Goal: Task Accomplishment & Management: Manage account settings

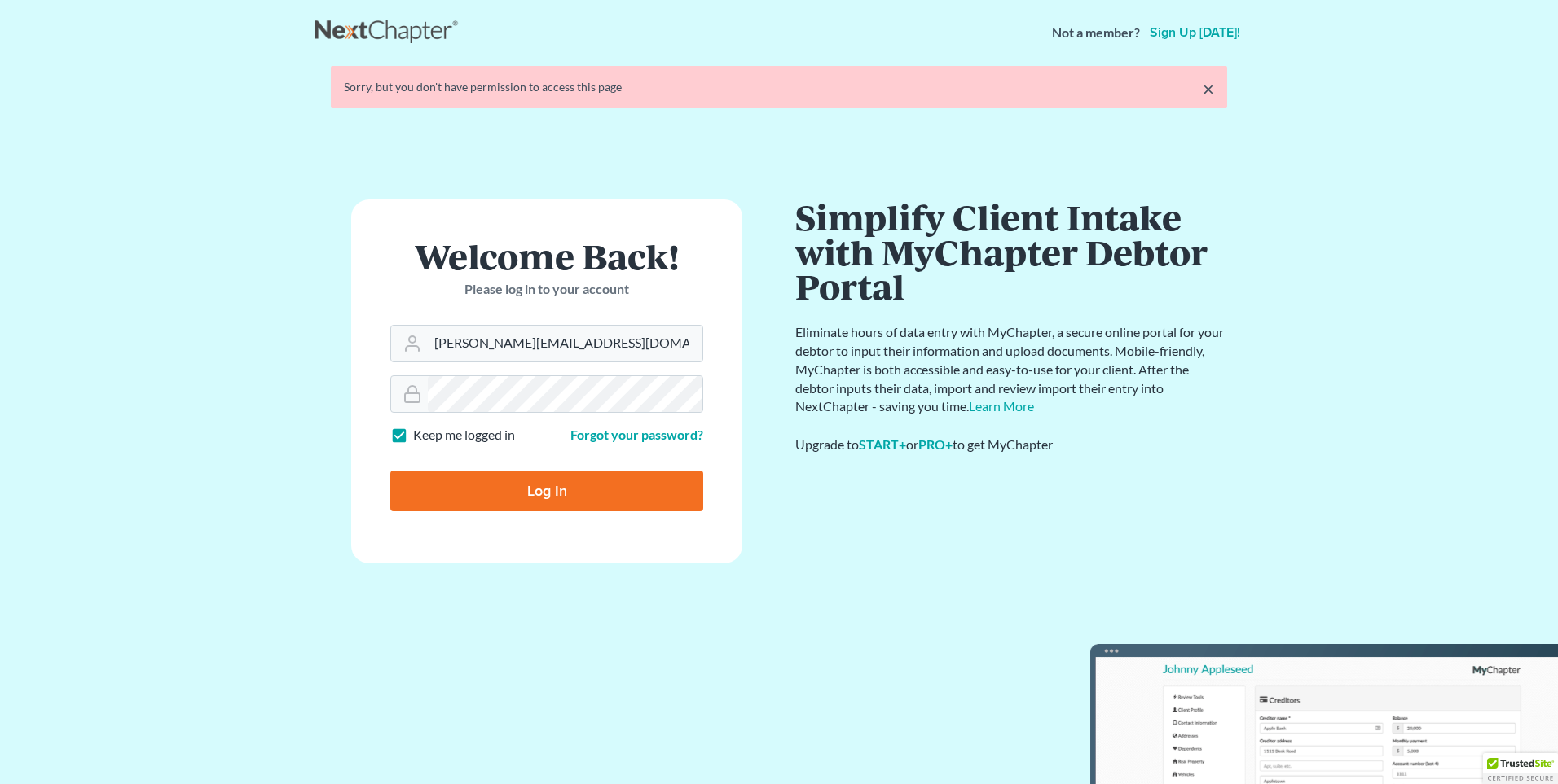
type input "Thinking..."
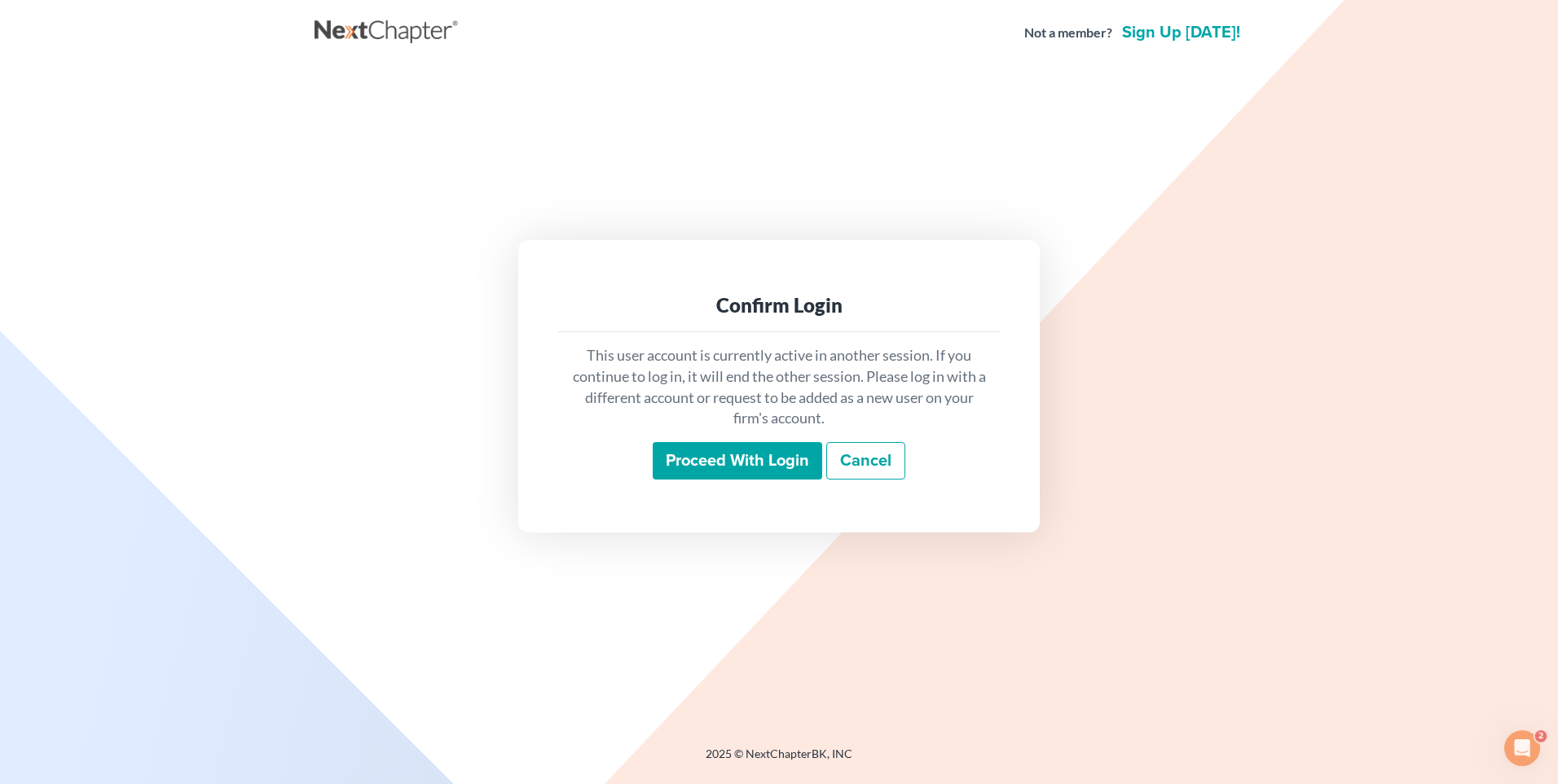
click at [719, 455] on input "Proceed with login" at bounding box center [737, 461] width 170 height 37
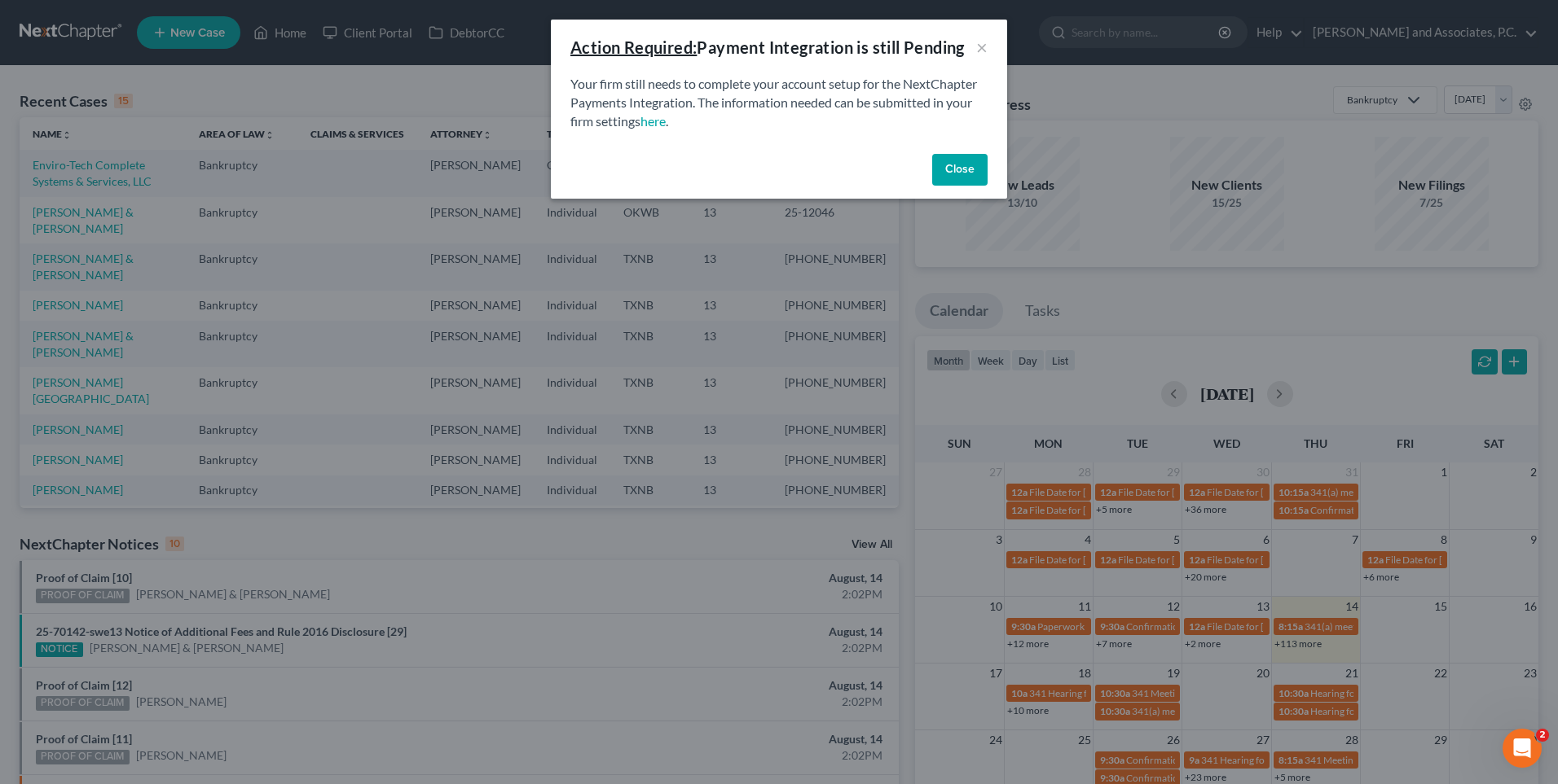
click at [954, 170] on button "Close" at bounding box center [959, 170] width 55 height 33
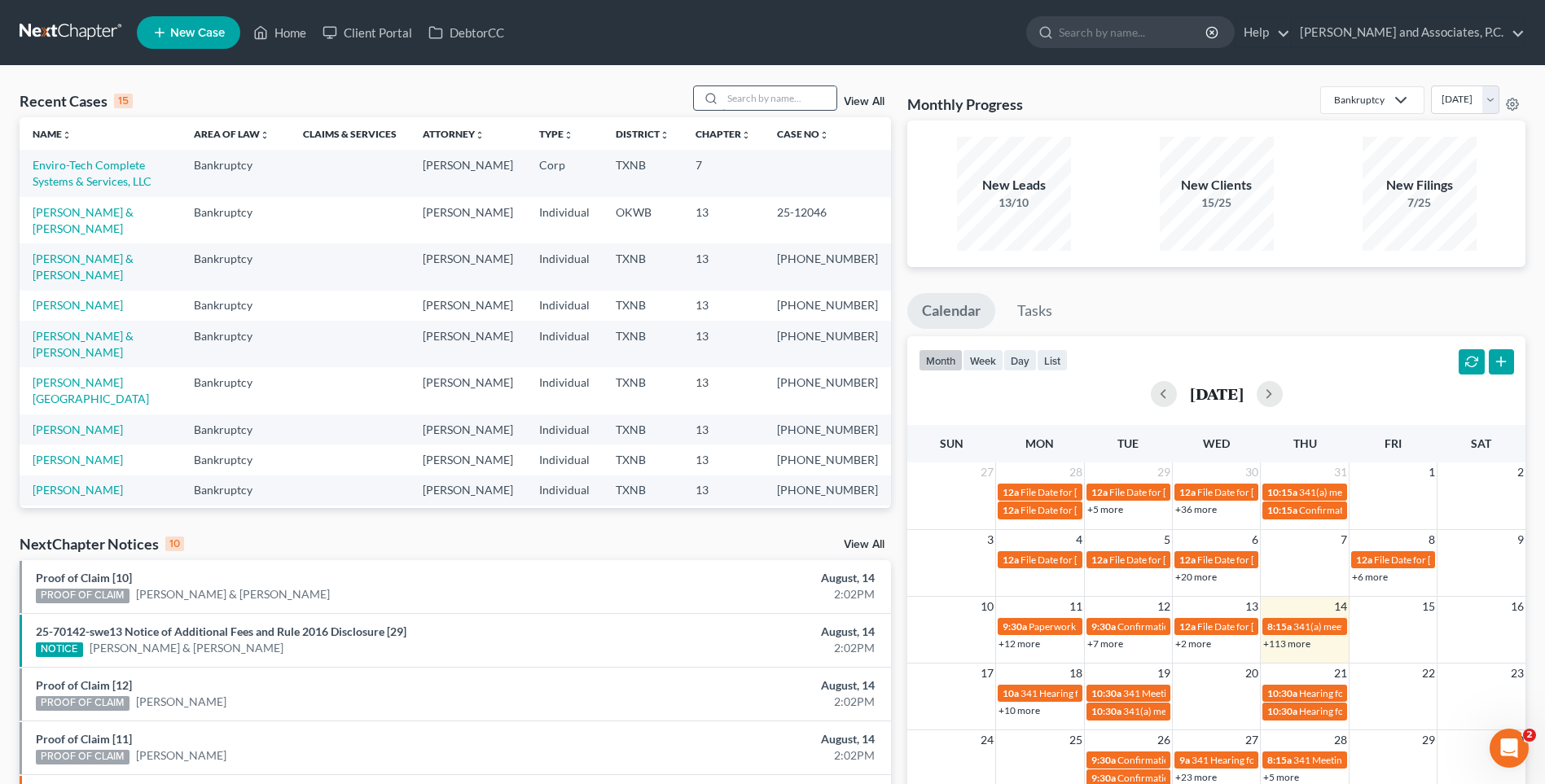
click at [772, 96] on input "search" at bounding box center [779, 98] width 114 height 24
type input "perez"
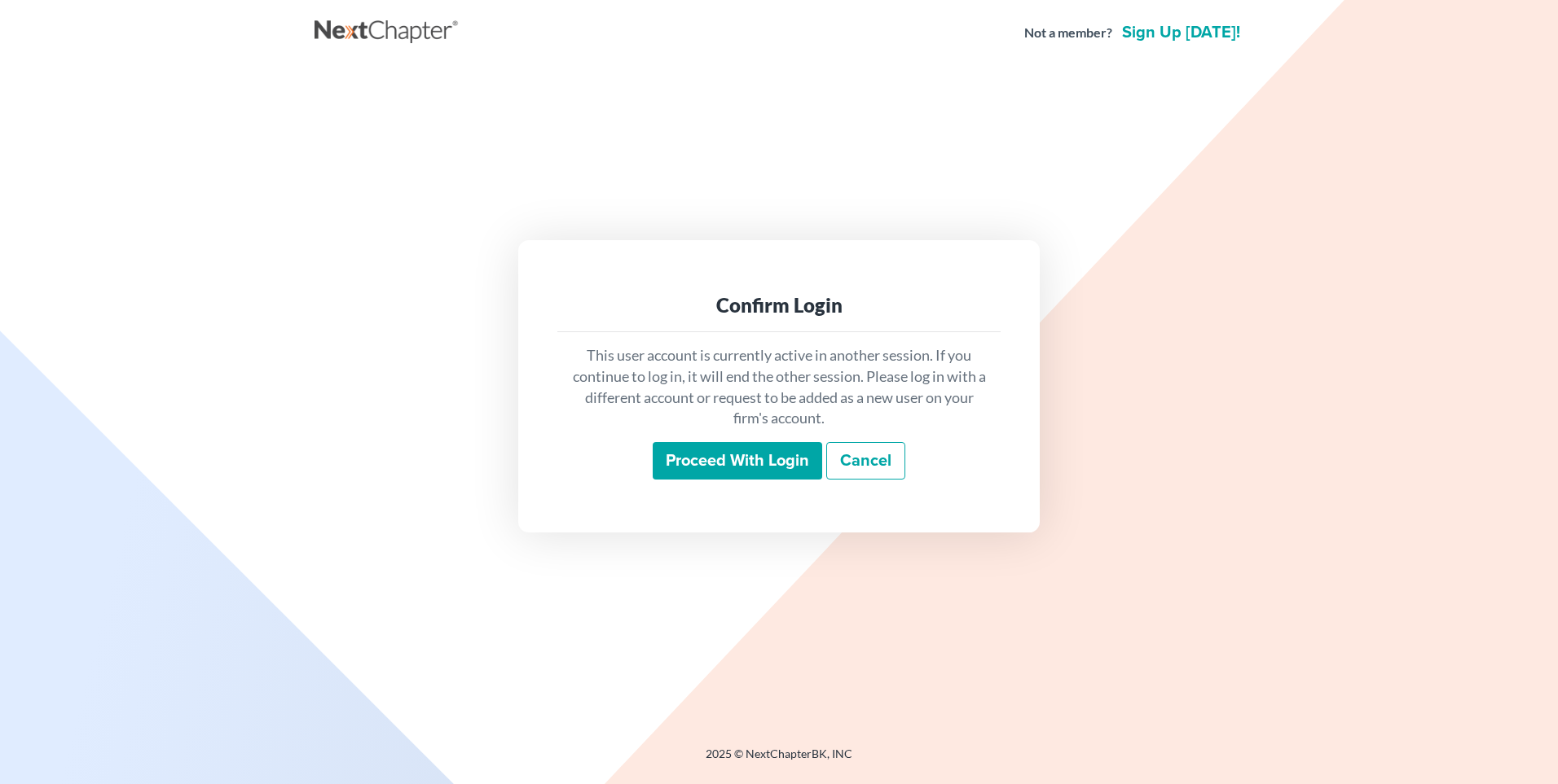
click at [714, 476] on input "Proceed with login" at bounding box center [737, 461] width 170 height 37
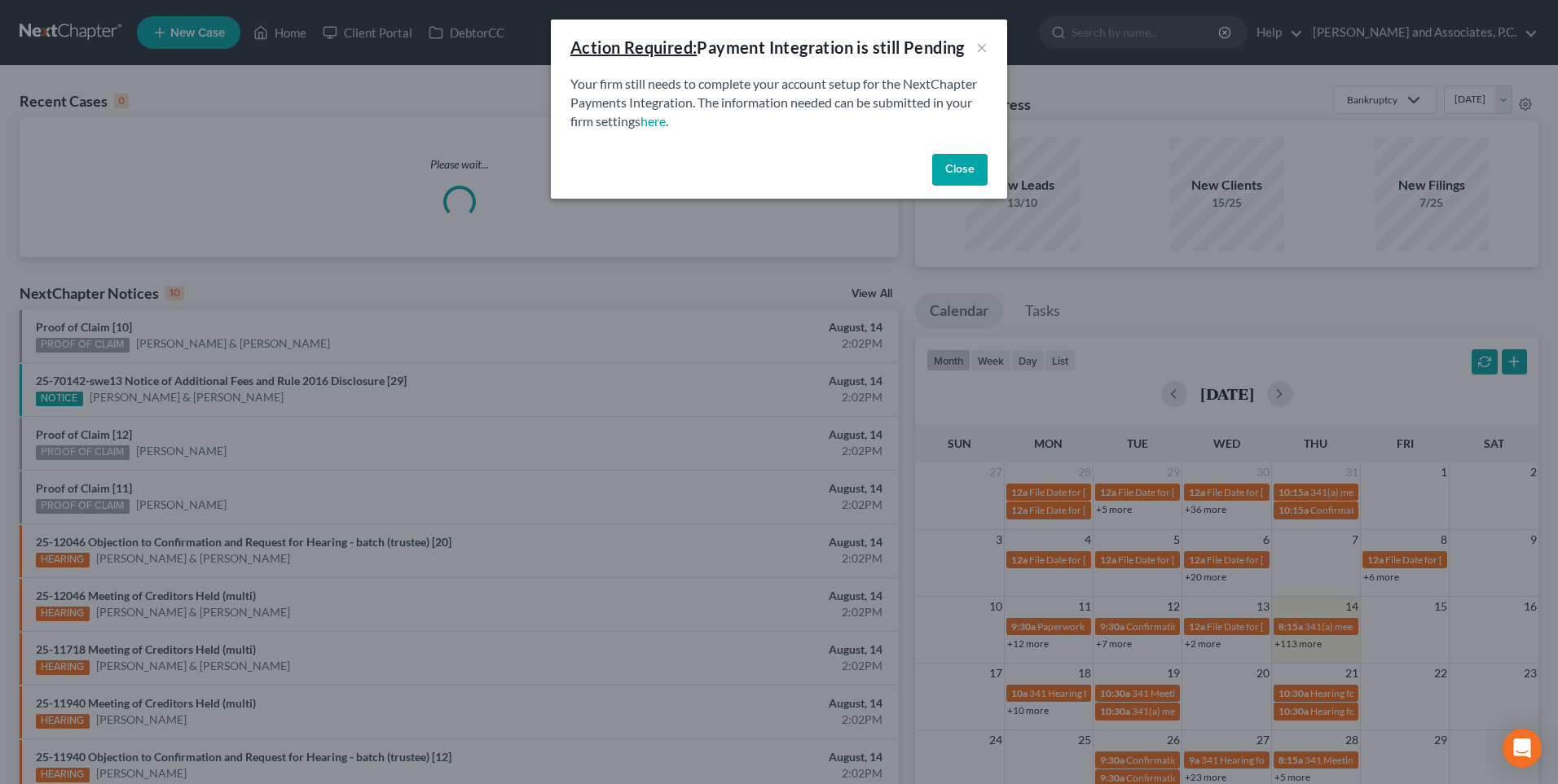
click at [952, 178] on button "Close" at bounding box center [959, 170] width 55 height 33
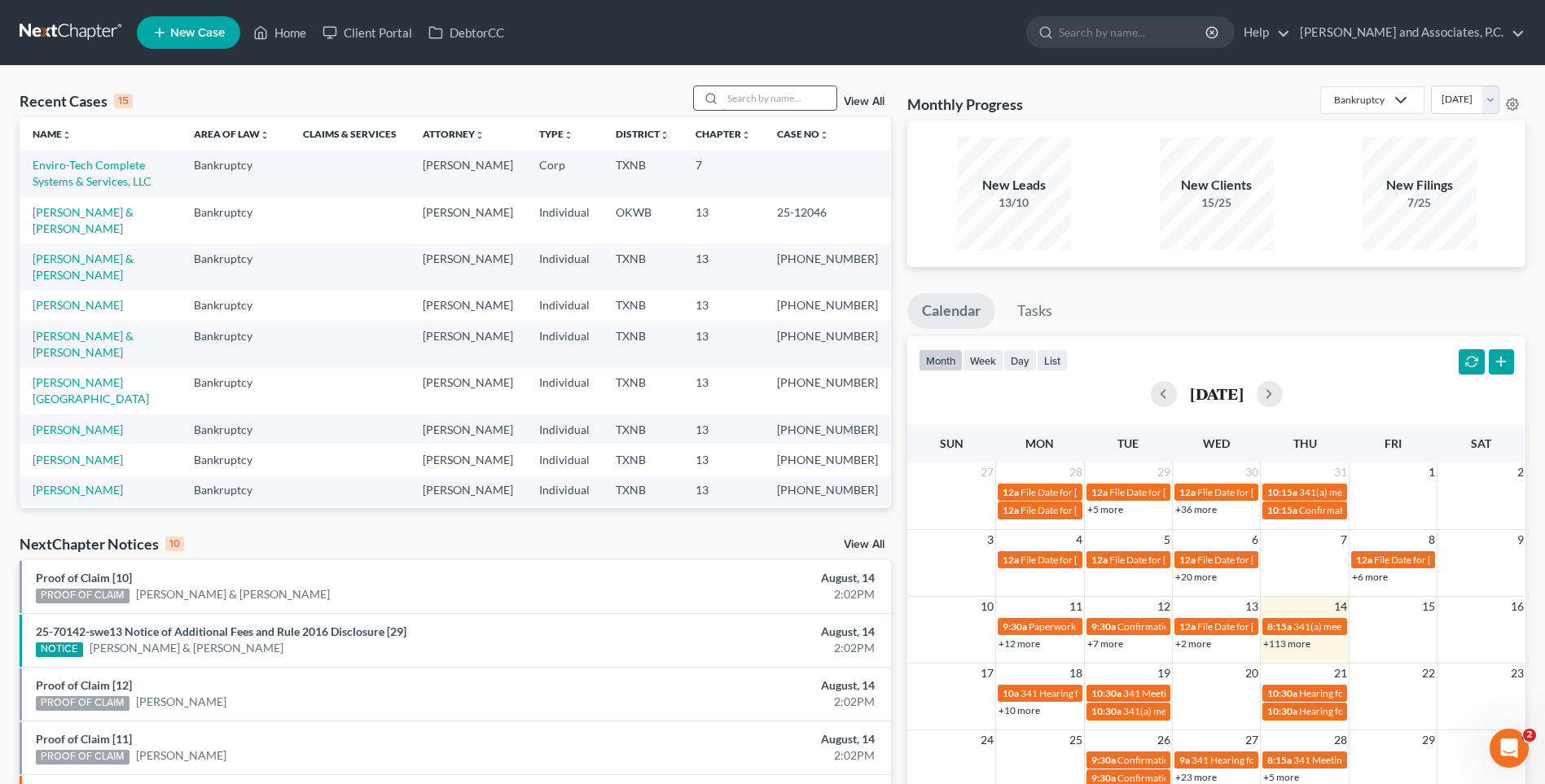
click at [768, 103] on input "search" at bounding box center [779, 98] width 114 height 24
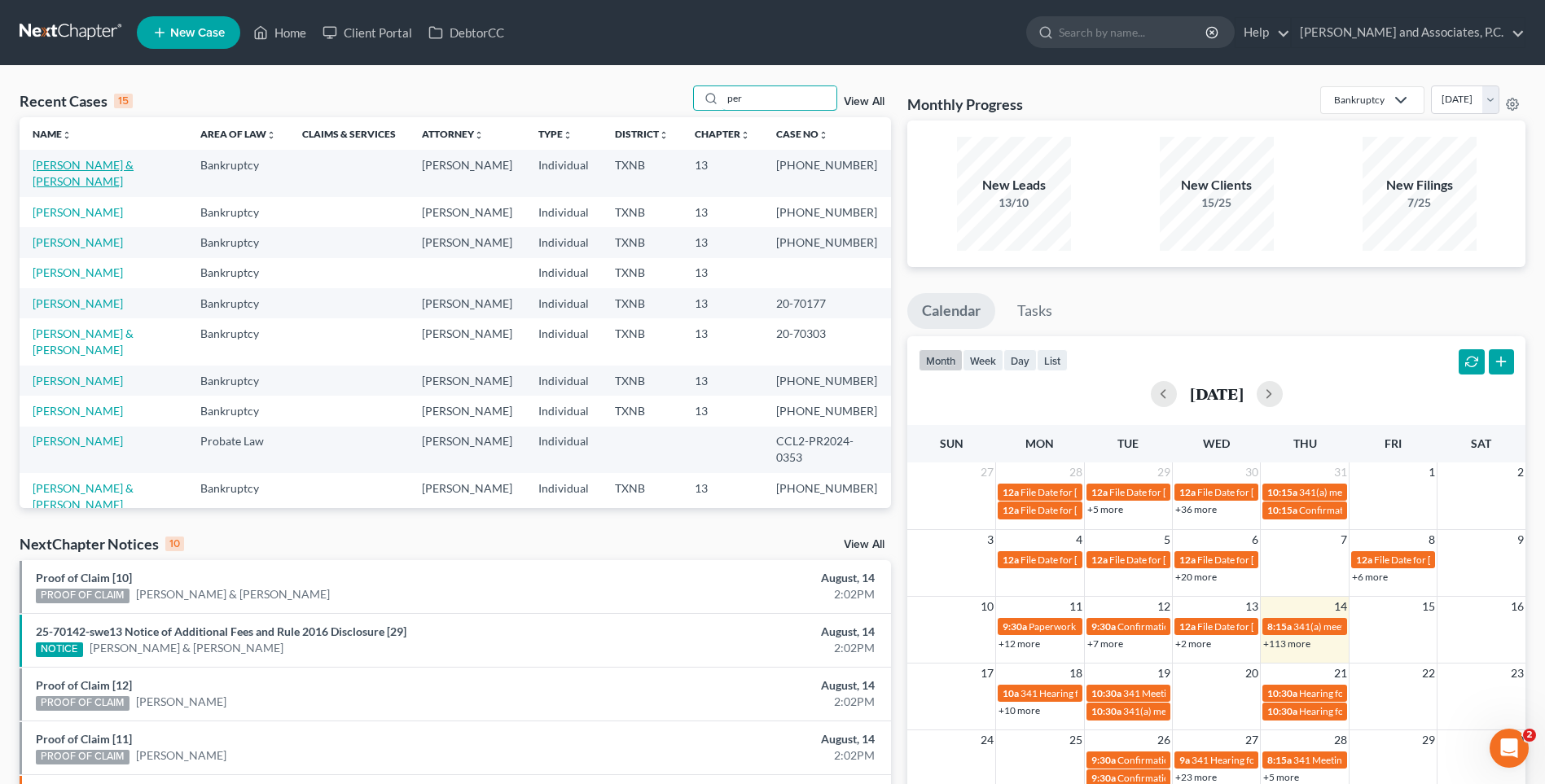
type input "per"
click at [102, 167] on link "[PERSON_NAME] & [PERSON_NAME]" at bounding box center [83, 173] width 101 height 30
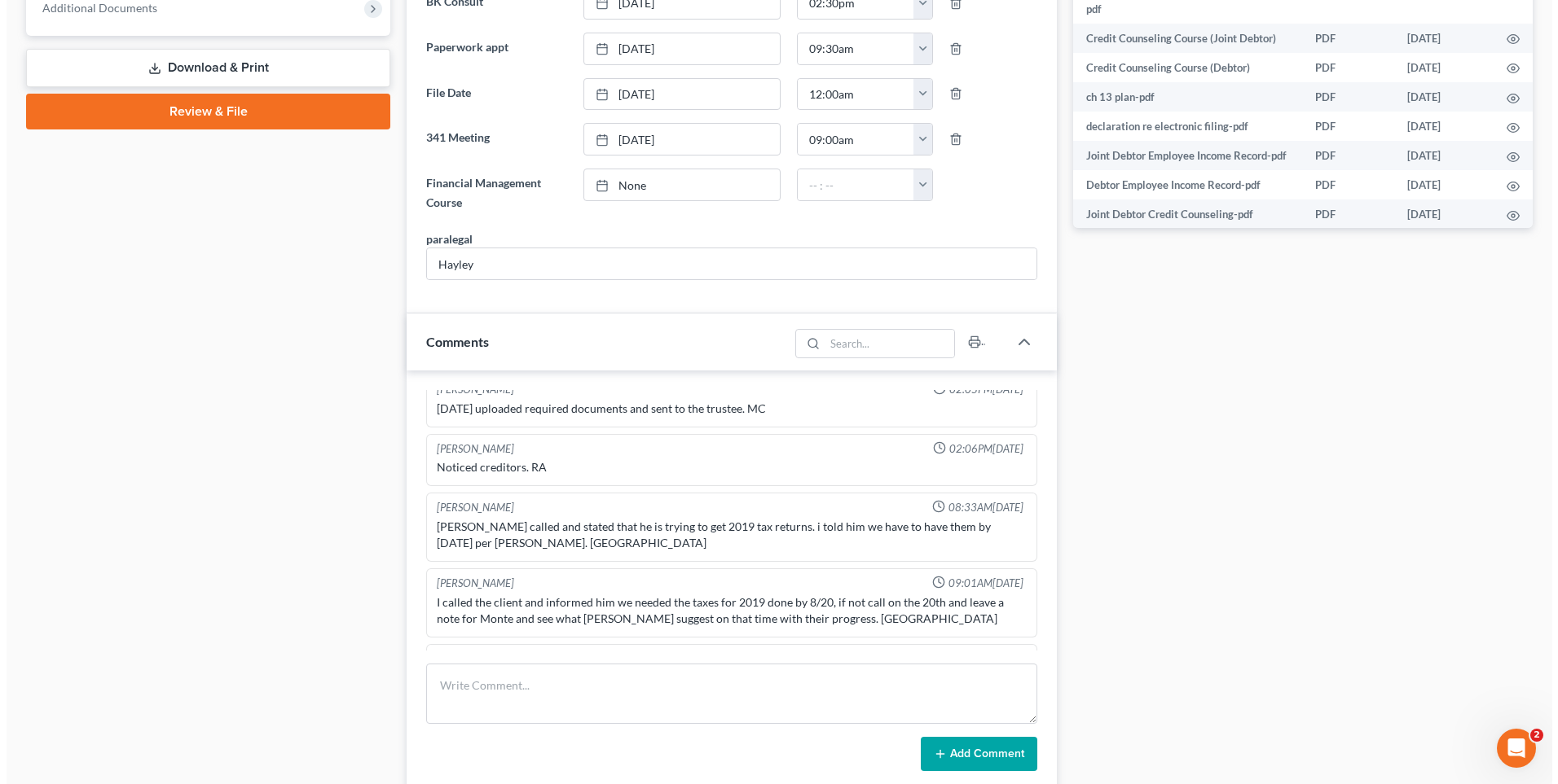
scroll to position [898, 0]
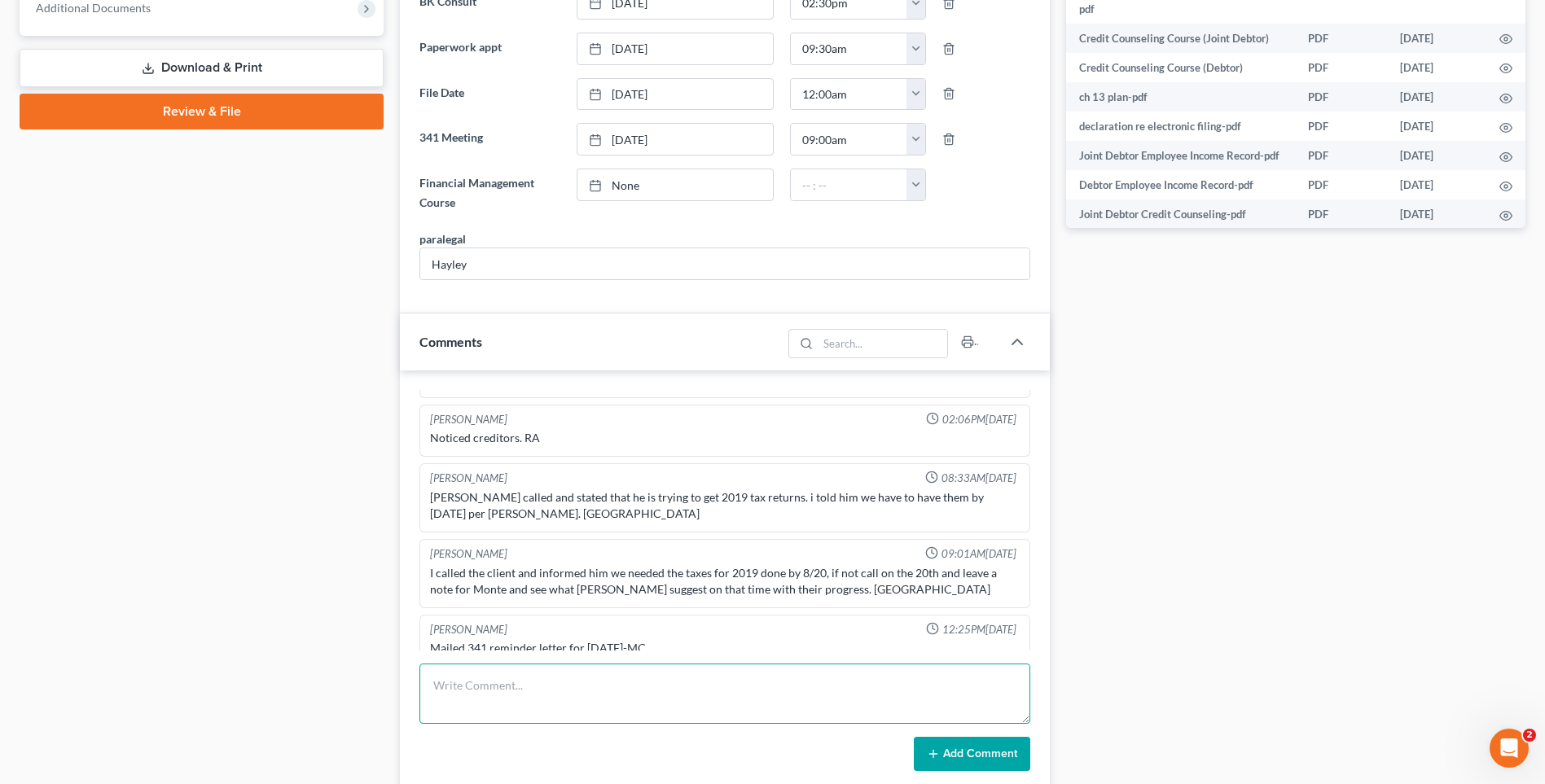
click at [471, 688] on textarea at bounding box center [725, 693] width 611 height 60
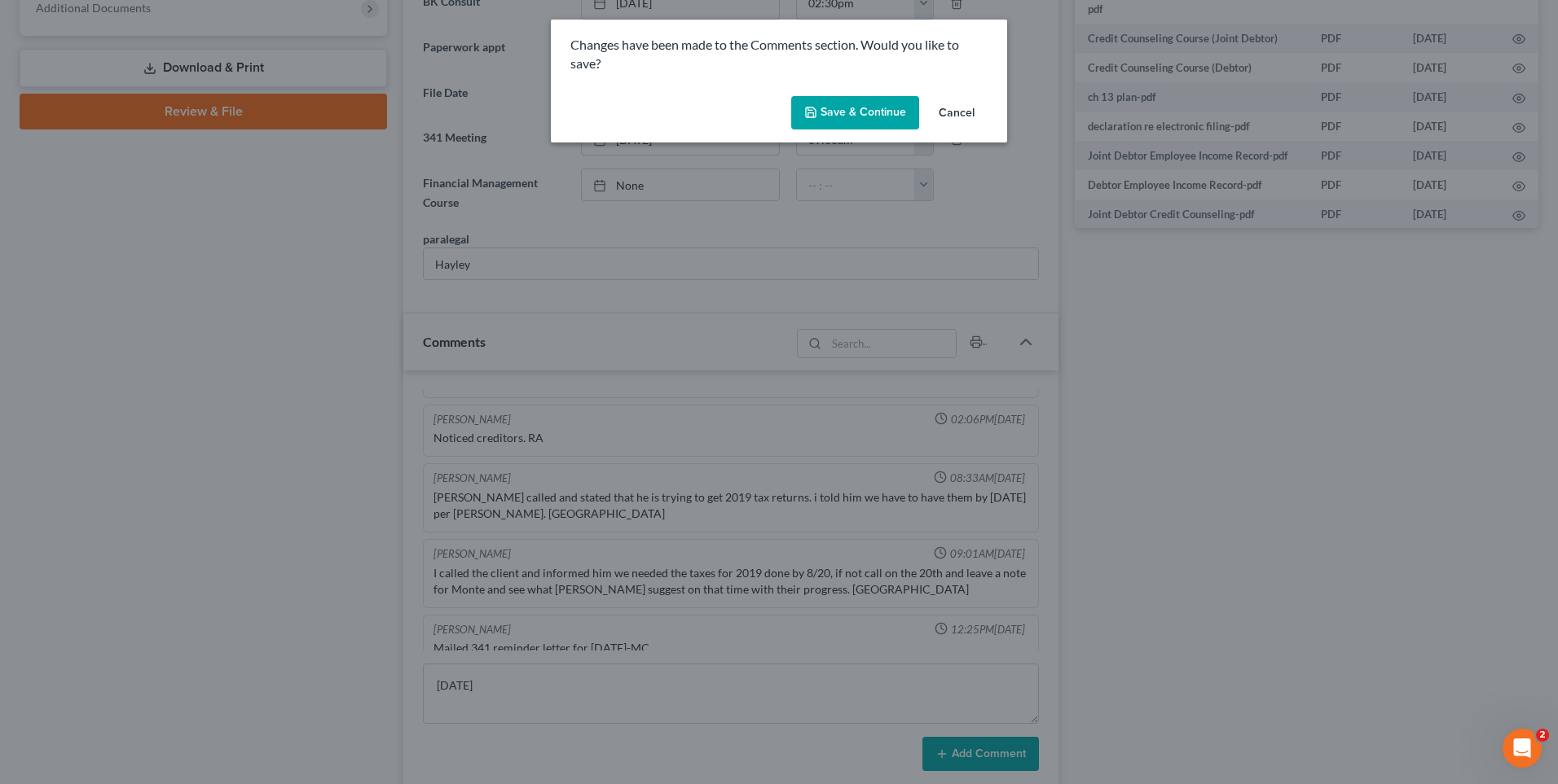
click at [961, 110] on button "Cancel" at bounding box center [957, 114] width 62 height 33
click at [955, 107] on button "Cancel" at bounding box center [957, 114] width 62 height 33
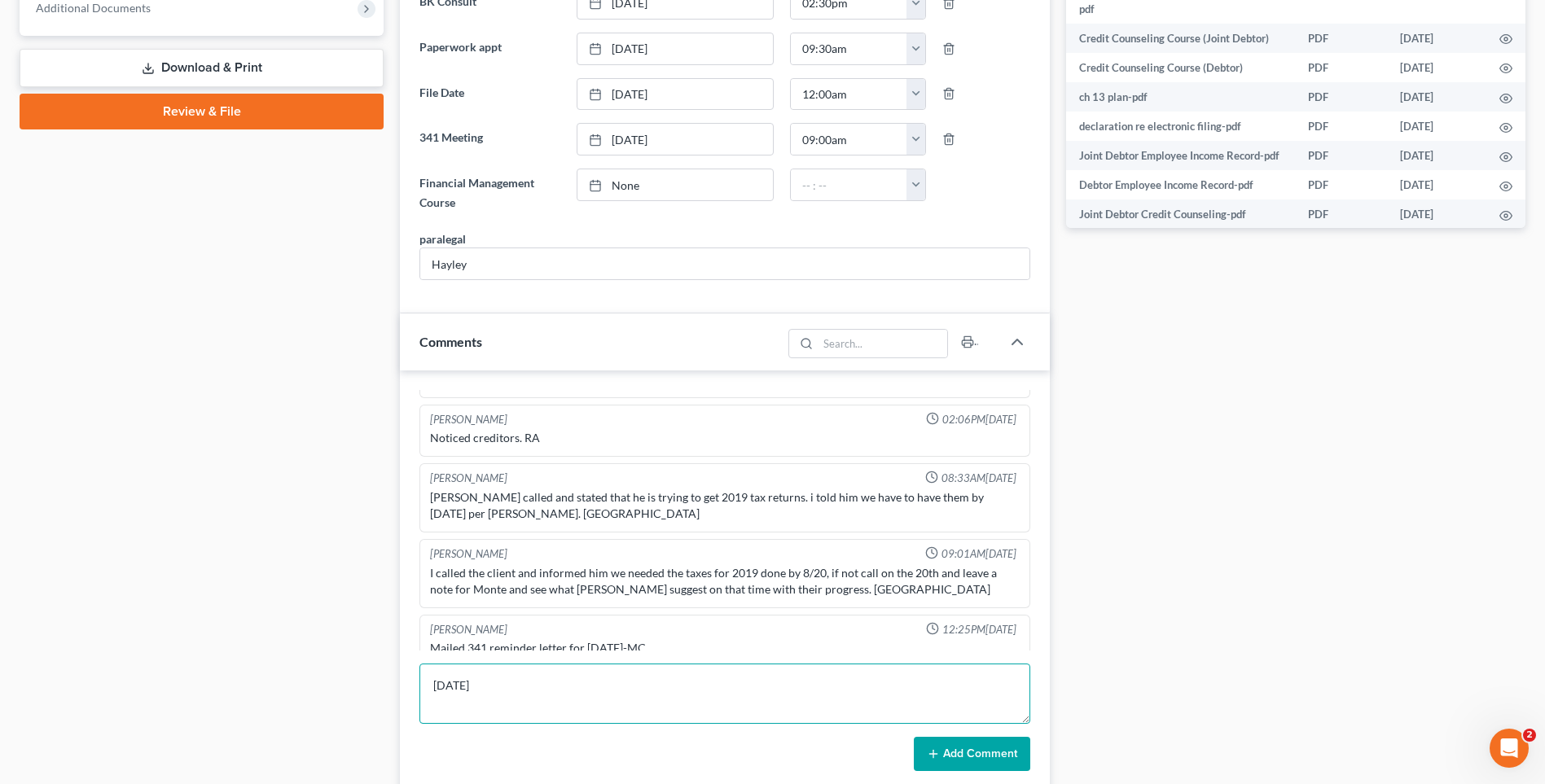
click at [525, 693] on textarea "[DATE]" at bounding box center [725, 693] width 611 height 60
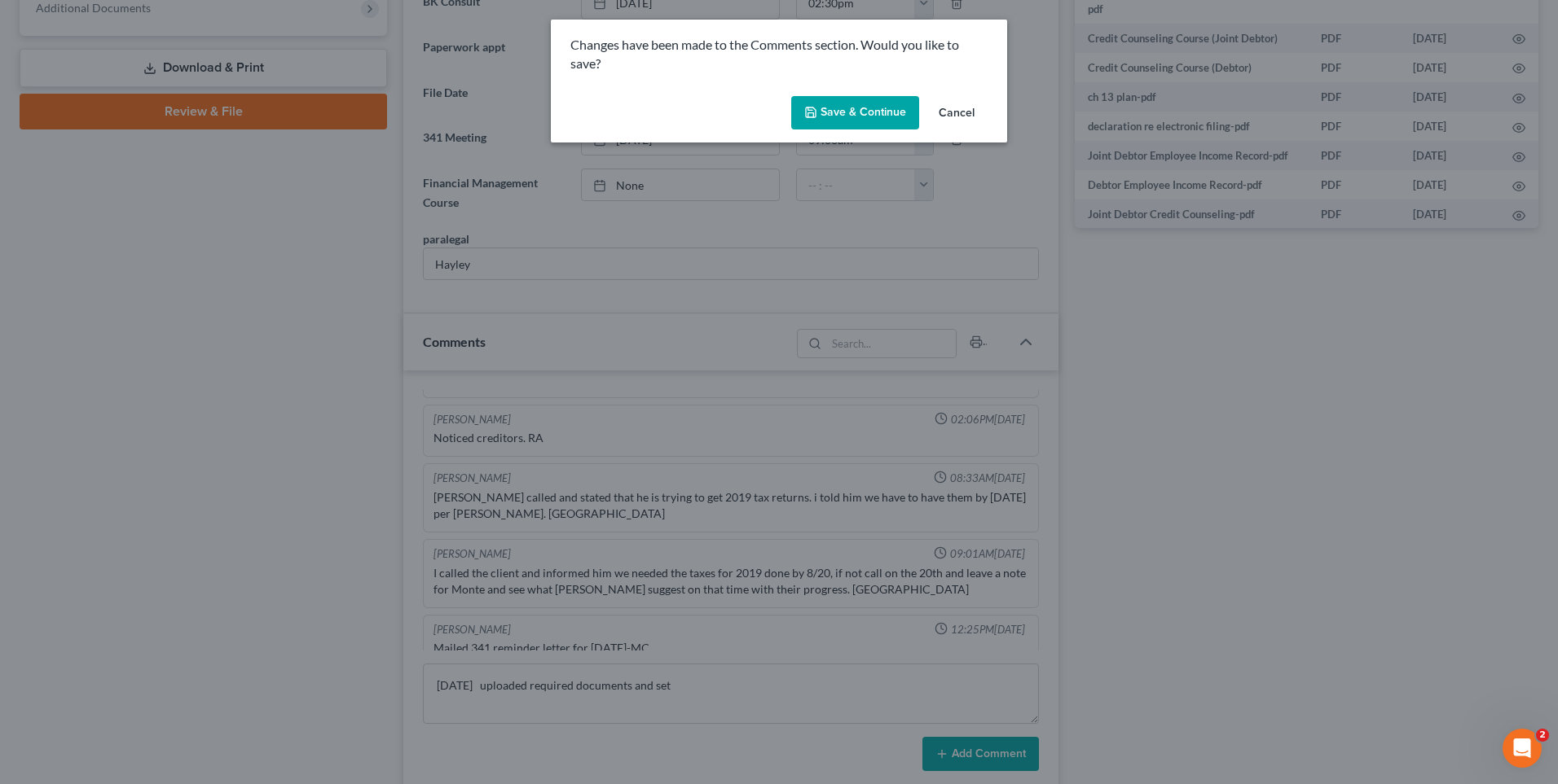
click at [942, 111] on button "Cancel" at bounding box center [957, 114] width 62 height 33
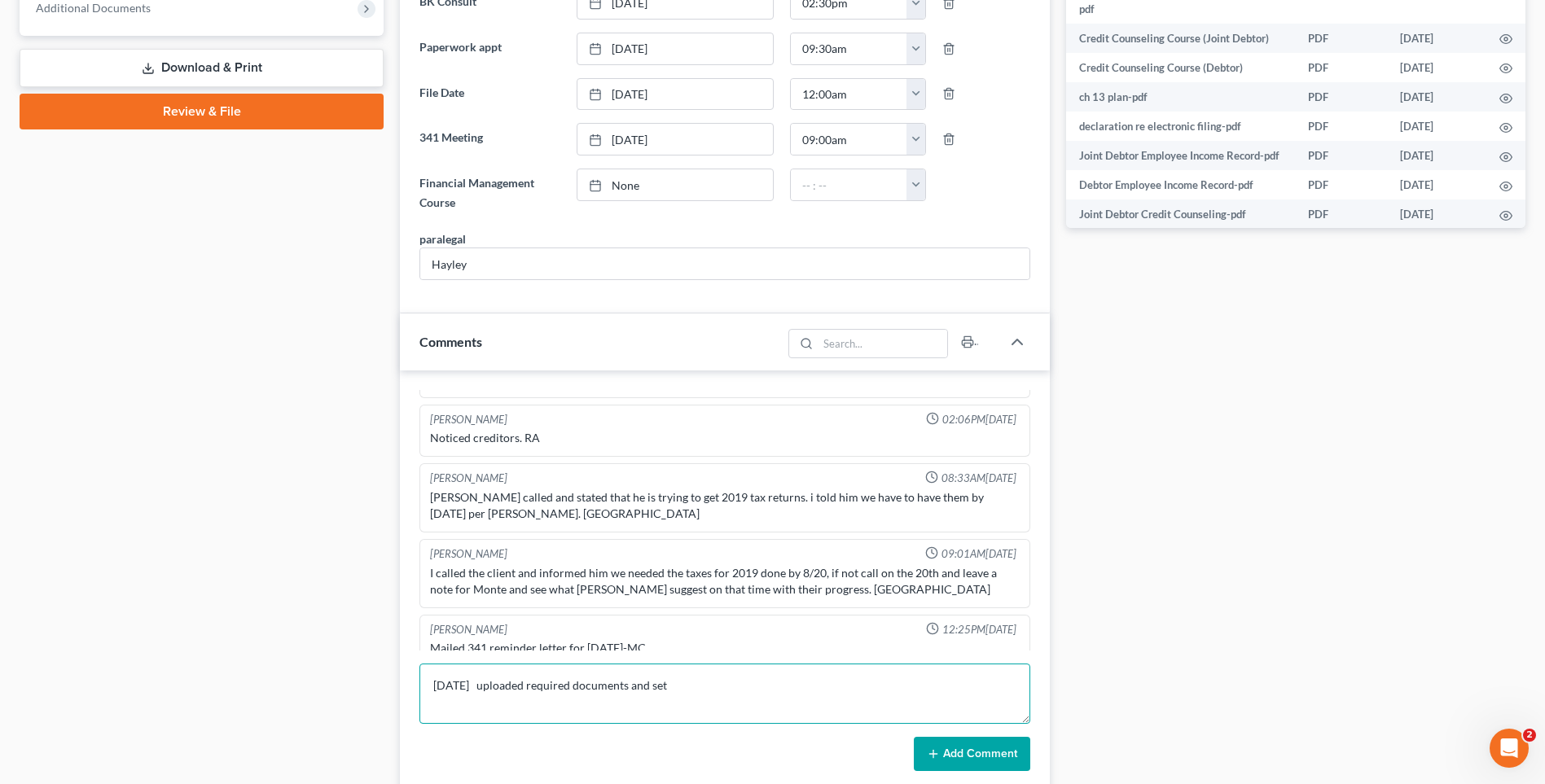
click at [687, 693] on textarea "[DATE] uploaded required documents and set" at bounding box center [725, 693] width 611 height 60
type textarea "[DATE] uploaded required documents and sent to trustee. MC"
click at [990, 762] on button "Add Comment" at bounding box center [971, 754] width 116 height 35
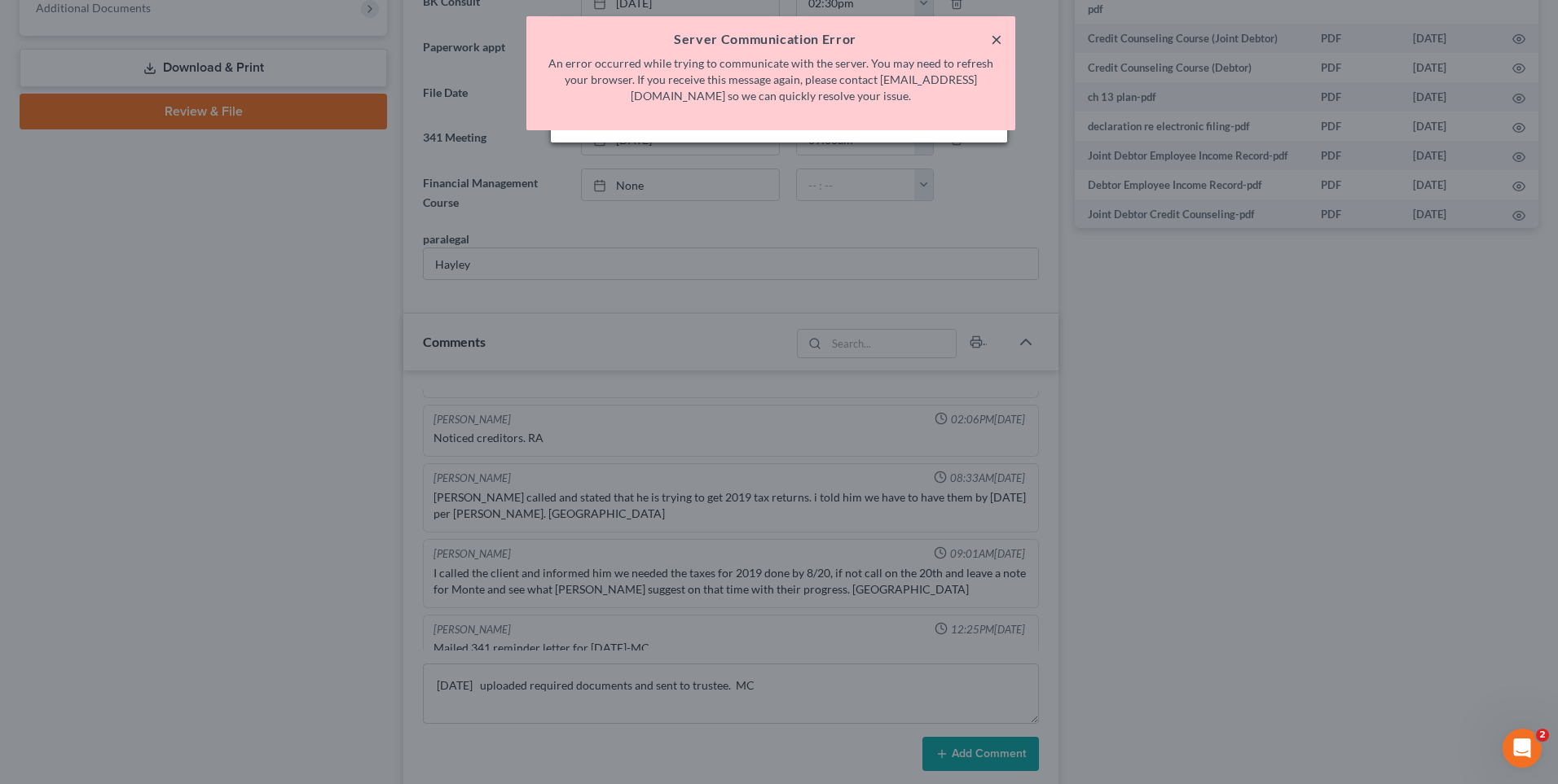
click at [998, 36] on button "×" at bounding box center [996, 39] width 12 height 20
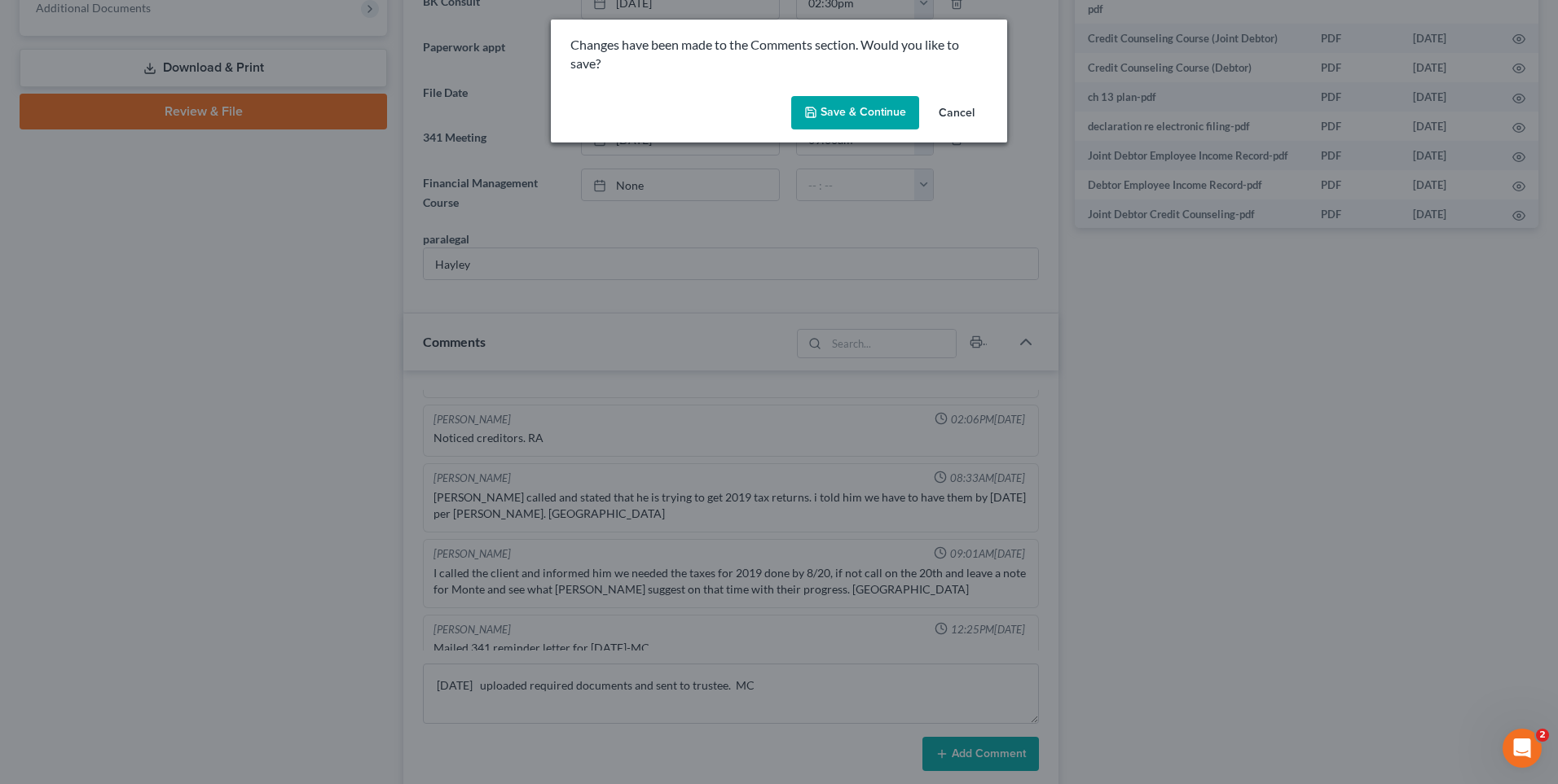
click at [849, 115] on button "Save & Continue" at bounding box center [855, 113] width 128 height 35
